Goal: Task Accomplishment & Management: Use online tool/utility

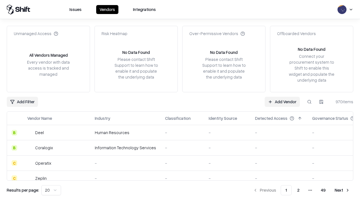
click at [282, 102] on link "Add Vendor" at bounding box center [281, 102] width 35 height 10
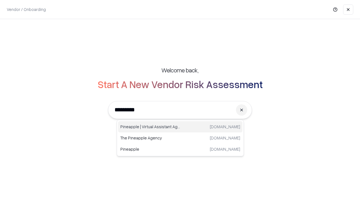
click at [180, 127] on div "Pineapple | Virtual Assistant Agency [DOMAIN_NAME]" at bounding box center [180, 126] width 124 height 11
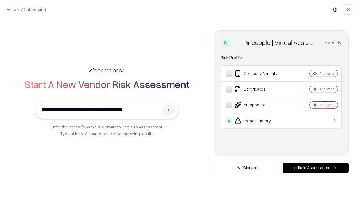
type input "**********"
click at [315, 168] on button "Initiate Assessment" at bounding box center [315, 168] width 66 height 10
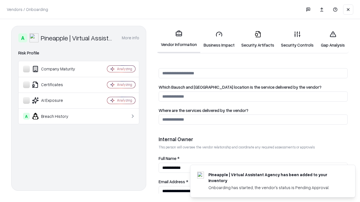
scroll to position [291, 0]
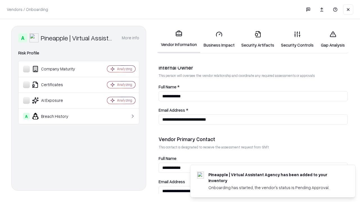
click at [219, 39] on link "Business Impact" at bounding box center [219, 39] width 38 height 26
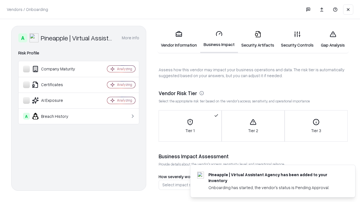
click at [332, 39] on link "Gap Analysis" at bounding box center [333, 39] width 32 height 26
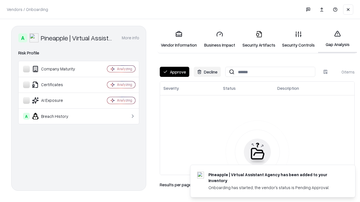
click at [174, 72] on button "Approve" at bounding box center [175, 72] width 30 height 10
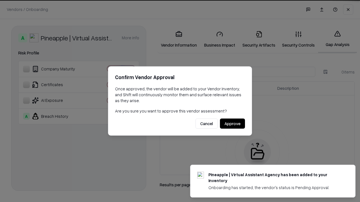
click at [232, 124] on button "Approve" at bounding box center [232, 124] width 25 height 10
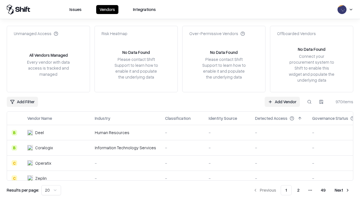
type input "**********"
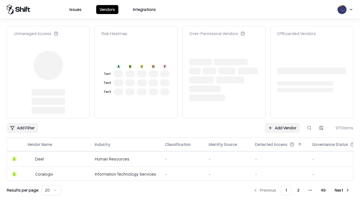
click at [282, 123] on link "Add Vendor" at bounding box center [281, 128] width 35 height 10
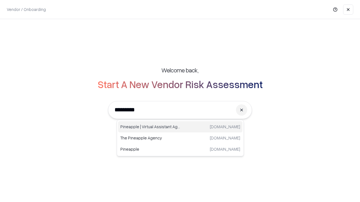
click at [180, 127] on div "Pineapple | Virtual Assistant Agency [DOMAIN_NAME]" at bounding box center [180, 126] width 124 height 11
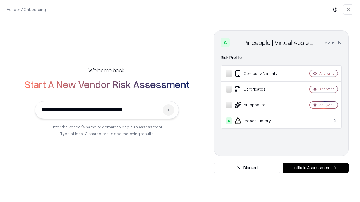
type input "**********"
click at [315, 168] on button "Initiate Assessment" at bounding box center [315, 168] width 66 height 10
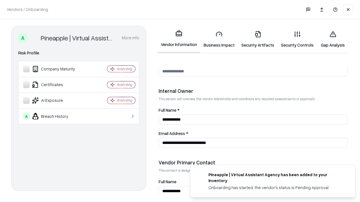
scroll to position [291, 0]
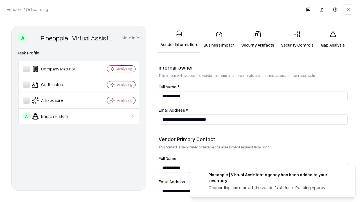
click at [332, 39] on link "Gap Analysis" at bounding box center [333, 39] width 32 height 26
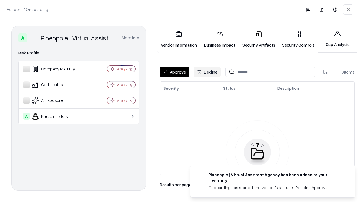
click at [174, 72] on button "Approve" at bounding box center [175, 72] width 30 height 10
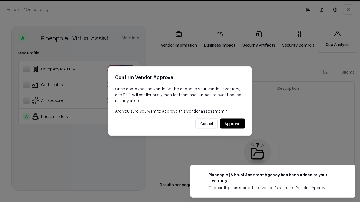
click at [232, 124] on button "Approve" at bounding box center [232, 124] width 25 height 10
